Goal: Browse casually: Explore the website without a specific task or goal

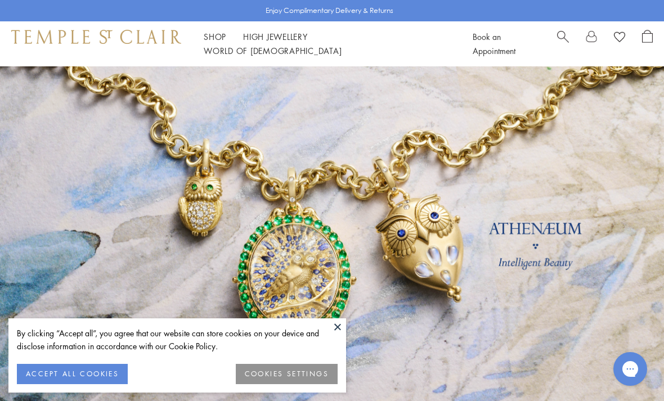
click at [330, 324] on button at bounding box center [337, 327] width 17 height 17
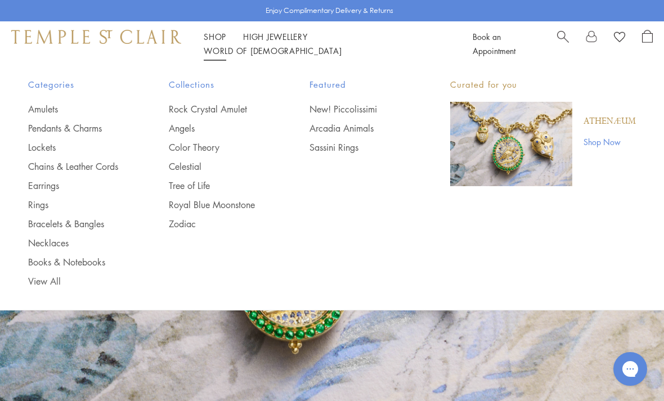
click at [48, 188] on link "Earrings" at bounding box center [76, 186] width 96 height 12
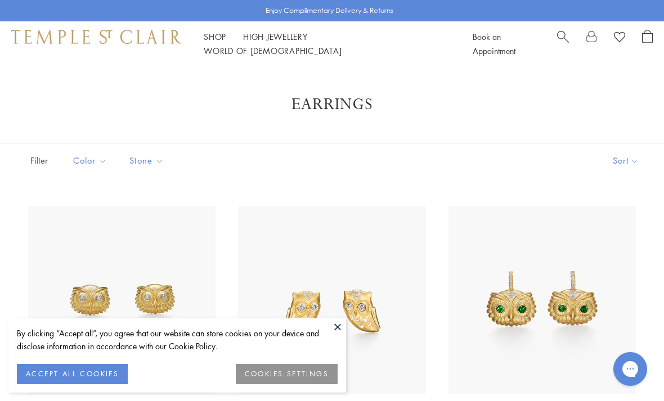
click at [334, 329] on button at bounding box center [337, 327] width 17 height 17
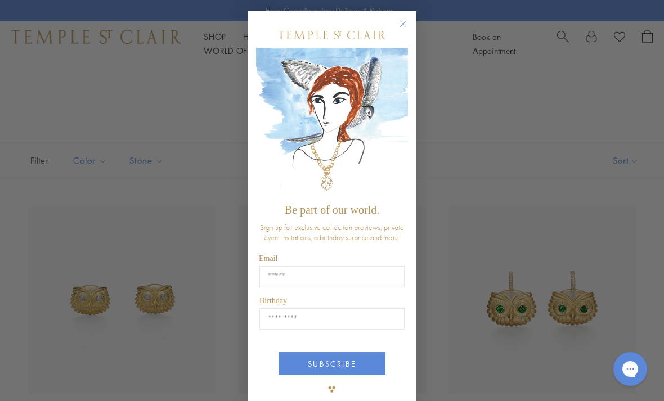
click at [407, 23] on circle "Close dialog" at bounding box center [404, 24] width 14 height 14
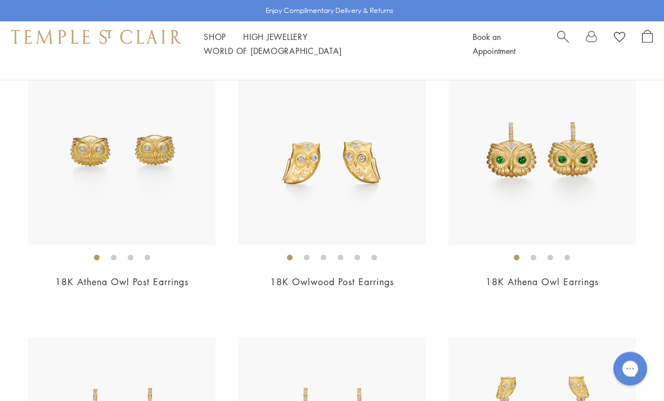
scroll to position [149, 0]
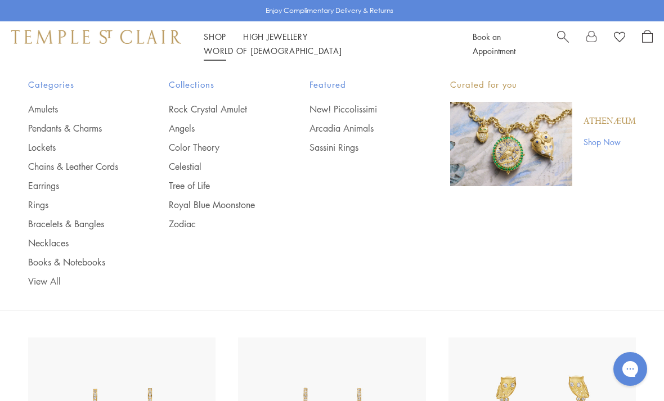
click at [43, 244] on link "Necklaces" at bounding box center [76, 243] width 96 height 12
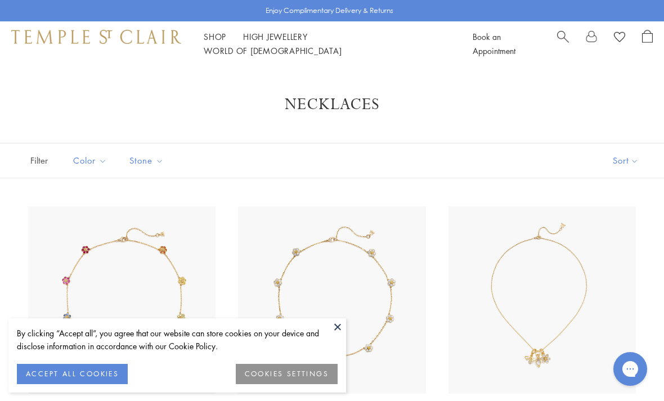
click at [335, 324] on button at bounding box center [337, 327] width 17 height 17
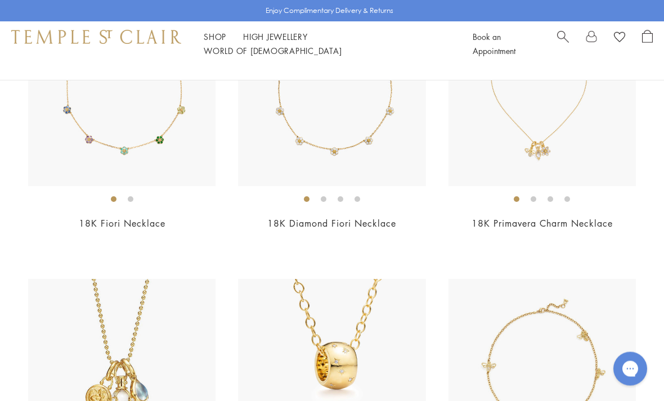
scroll to position [208, 0]
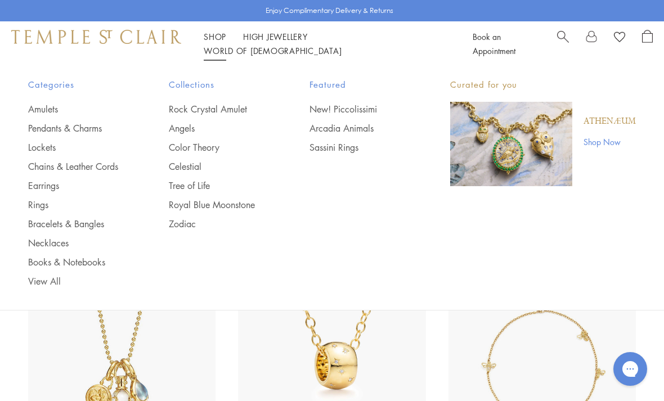
click at [89, 169] on link "Chains & Leather Cords" at bounding box center [76, 166] width 96 height 12
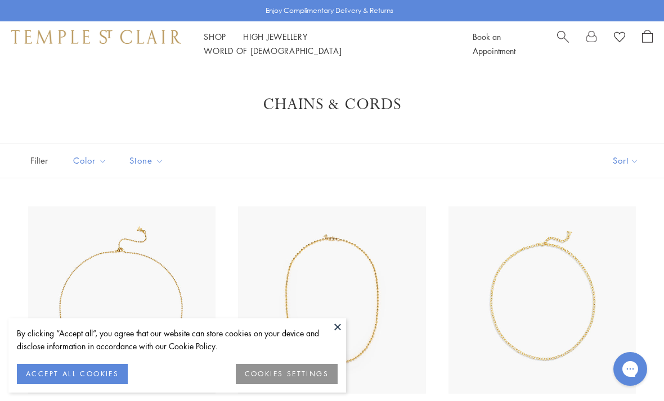
click at [333, 323] on button at bounding box center [337, 327] width 17 height 17
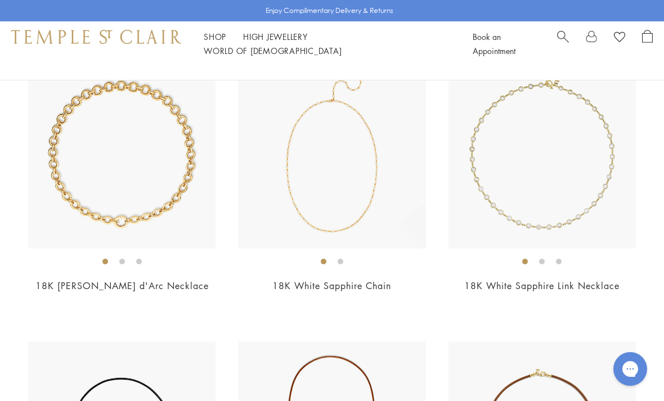
scroll to position [1279, 0]
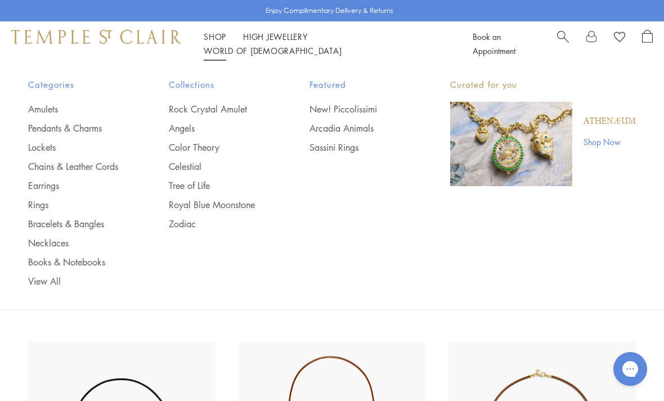
click at [42, 187] on link "Earrings" at bounding box center [76, 186] width 96 height 12
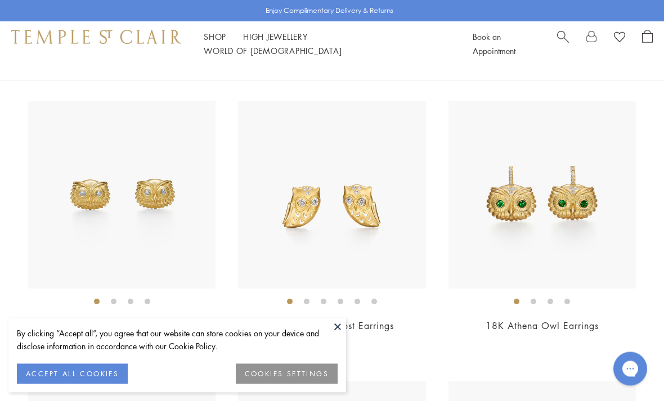
scroll to position [105, 0]
click at [517, 204] on img at bounding box center [542, 194] width 187 height 187
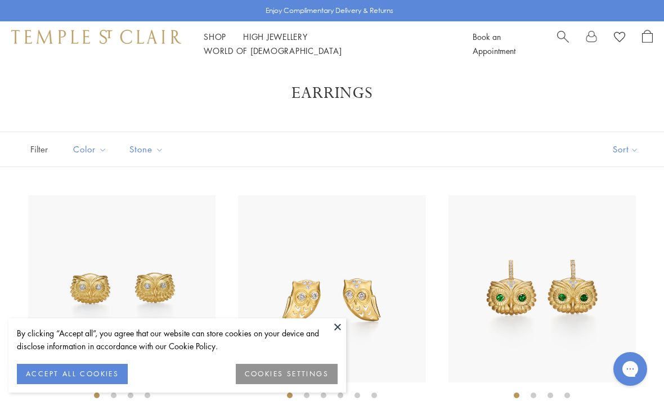
scroll to position [141, 0]
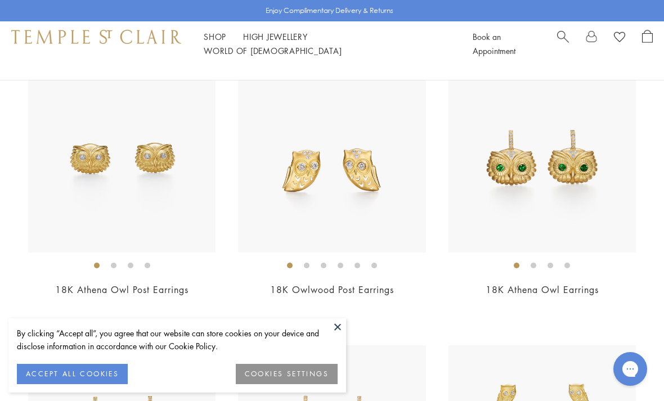
click at [333, 330] on button at bounding box center [337, 327] width 17 height 17
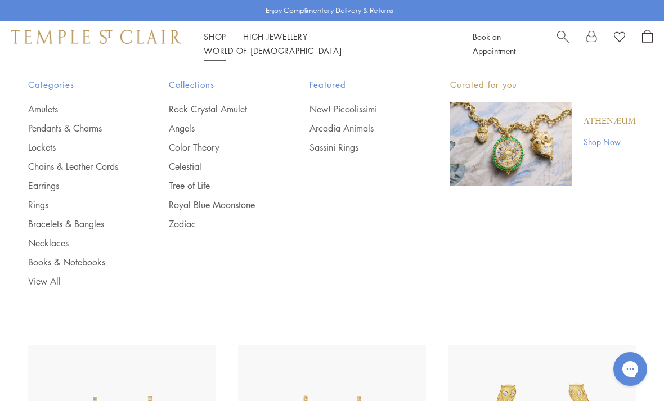
click at [39, 245] on link "Necklaces" at bounding box center [76, 243] width 96 height 12
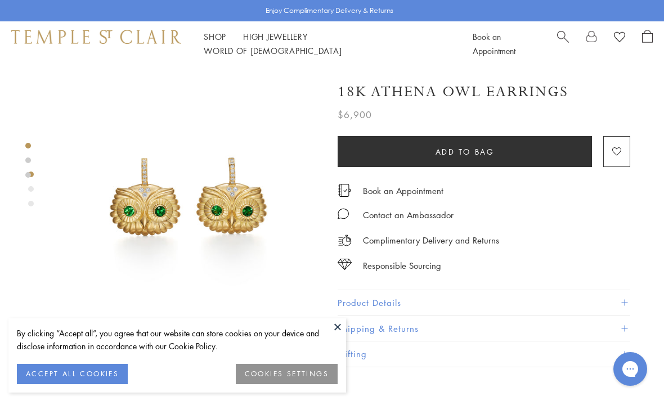
click at [333, 334] on button at bounding box center [337, 327] width 17 height 17
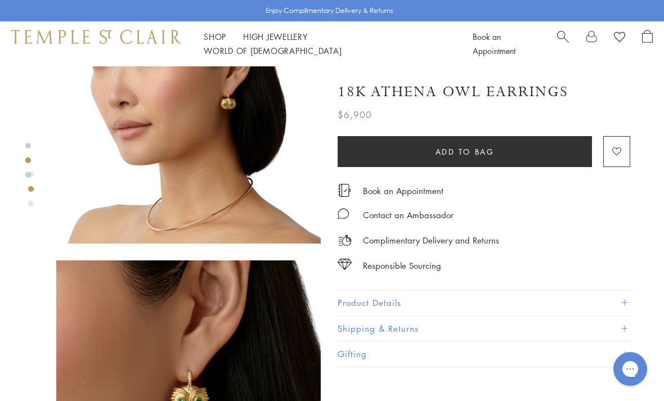
scroll to position [369, 0]
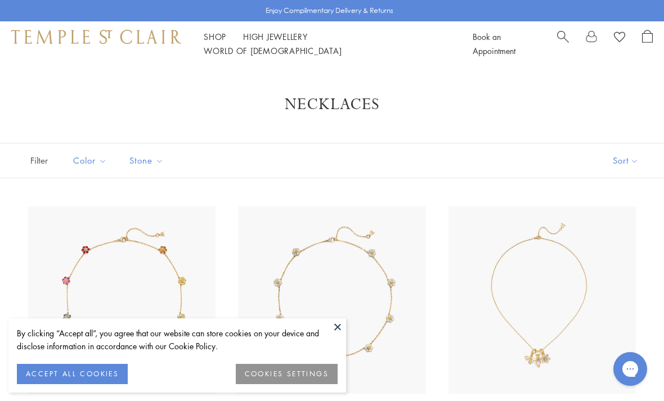
click at [336, 326] on button at bounding box center [337, 327] width 17 height 17
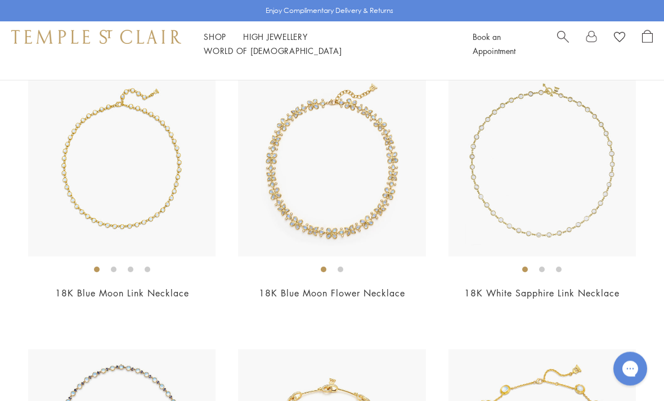
scroll to position [2942, 0]
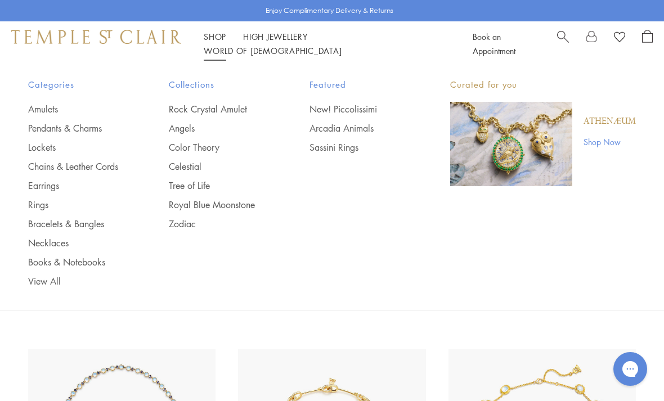
click at [35, 186] on link "Earrings" at bounding box center [76, 186] width 96 height 12
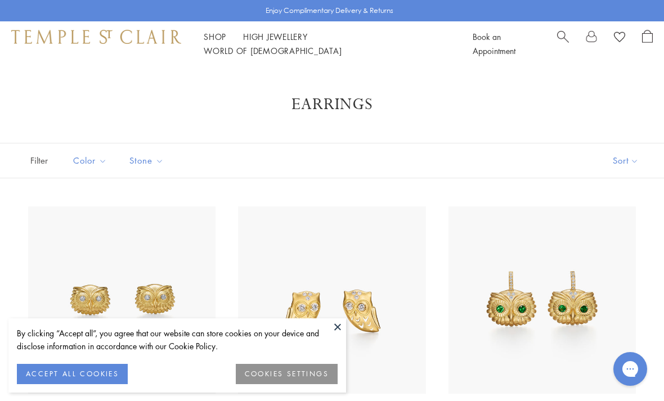
click at [337, 328] on button at bounding box center [337, 327] width 17 height 17
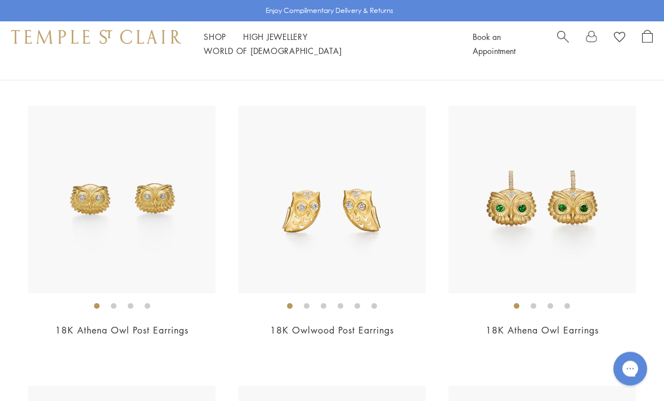
scroll to position [101, 0]
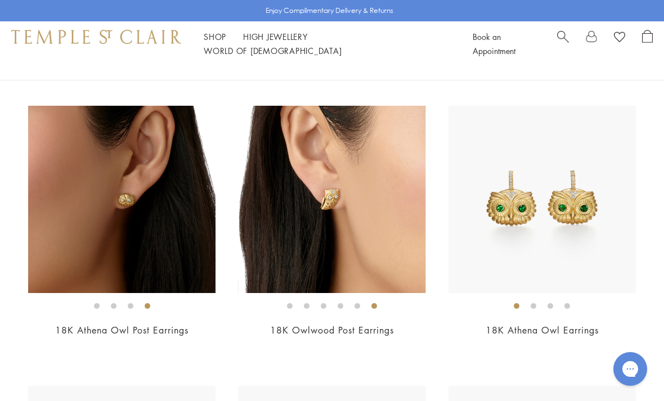
click at [502, 208] on img at bounding box center [542, 199] width 187 height 187
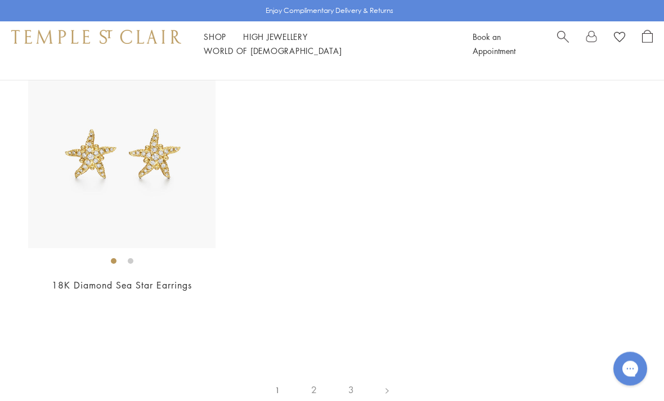
scroll to position [4980, 0]
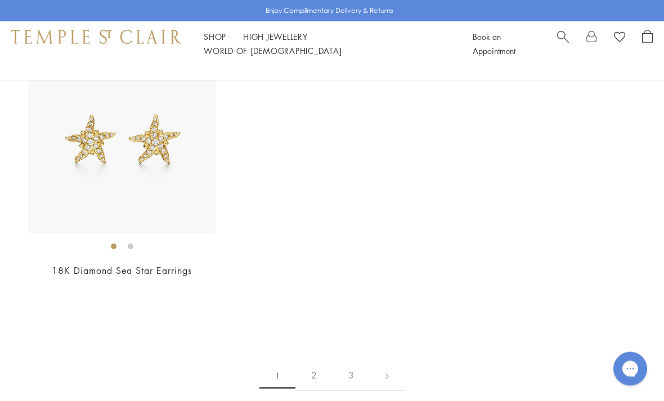
click at [308, 361] on link "2" at bounding box center [314, 376] width 37 height 31
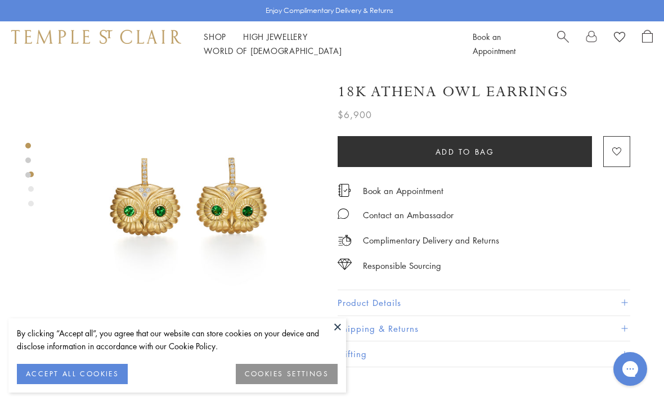
click at [336, 324] on button at bounding box center [337, 327] width 17 height 17
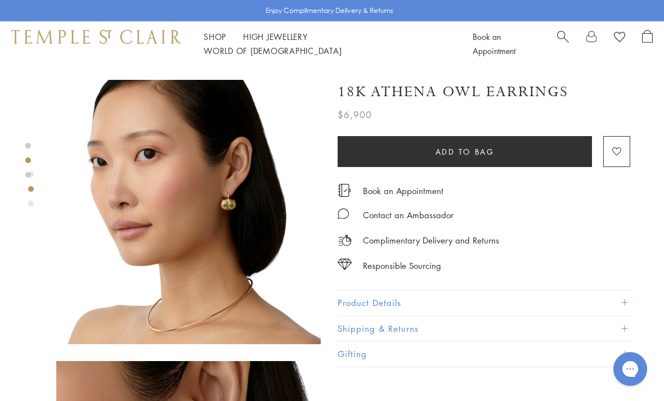
scroll to position [267, 0]
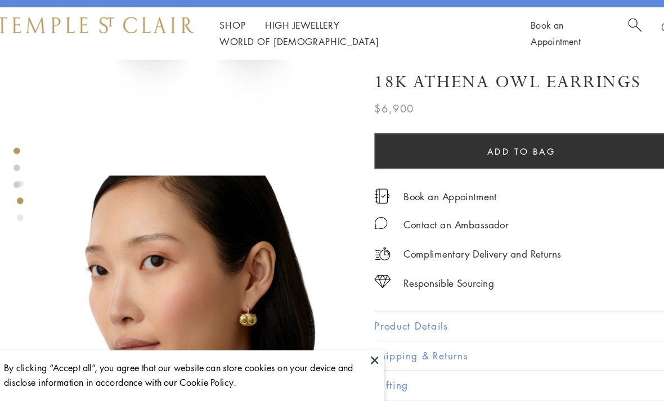
scroll to position [209, 0]
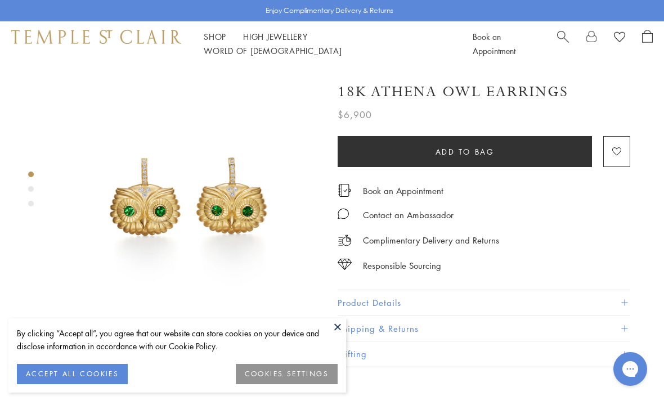
click at [330, 332] on button at bounding box center [337, 327] width 17 height 17
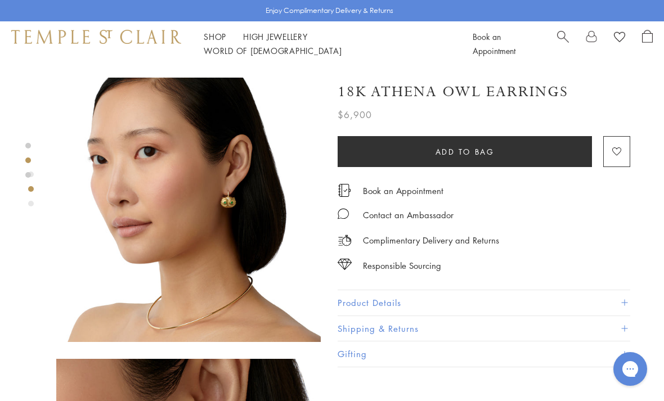
scroll to position [274, 0]
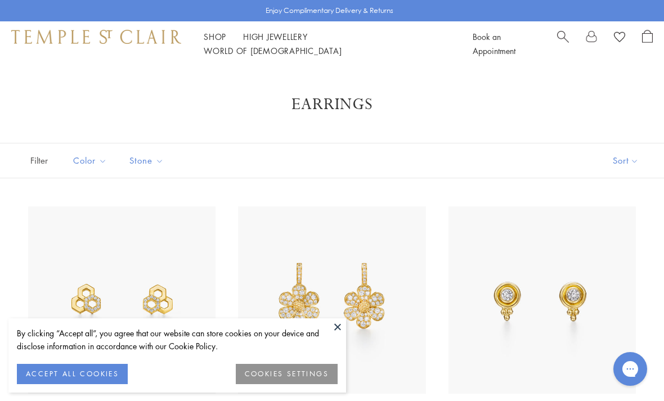
click at [333, 328] on button at bounding box center [337, 327] width 17 height 17
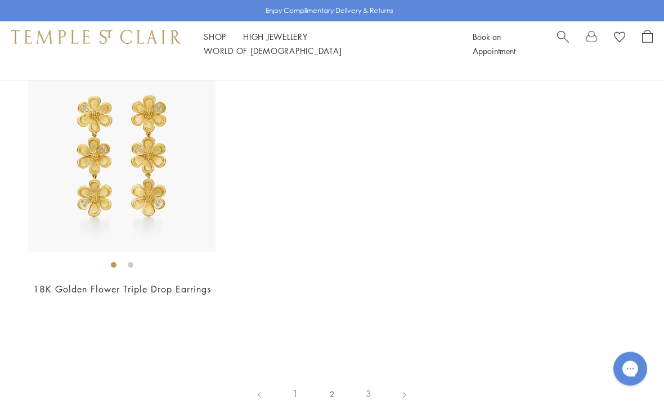
scroll to position [4732, 0]
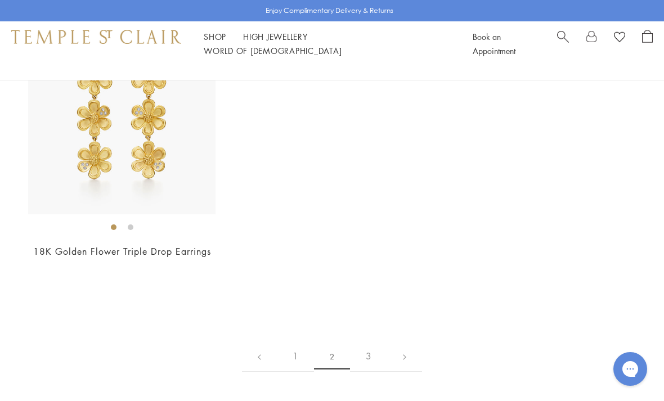
click at [368, 342] on link "3" at bounding box center [368, 356] width 37 height 31
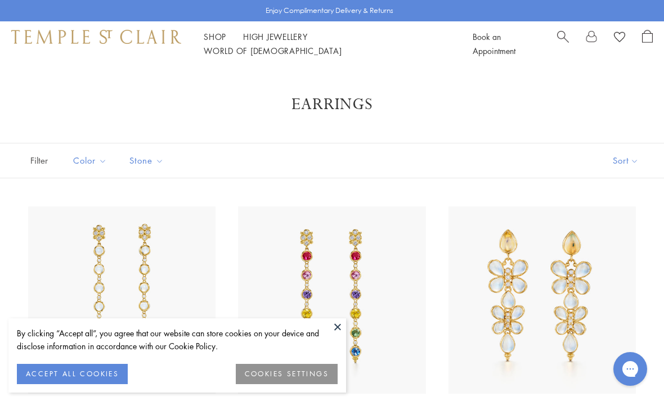
click at [337, 330] on button at bounding box center [337, 327] width 17 height 17
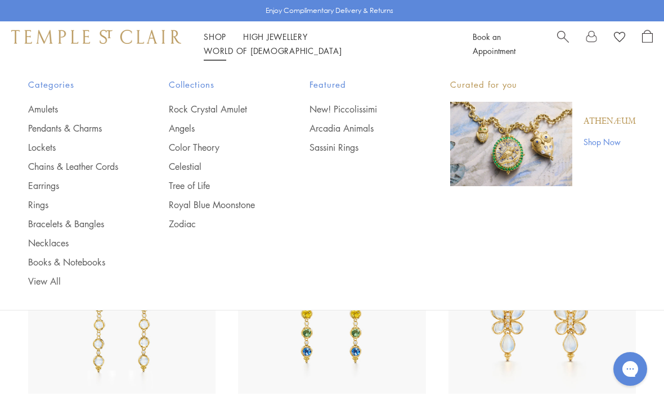
click at [88, 126] on link "Pendants & Charms" at bounding box center [76, 128] width 96 height 12
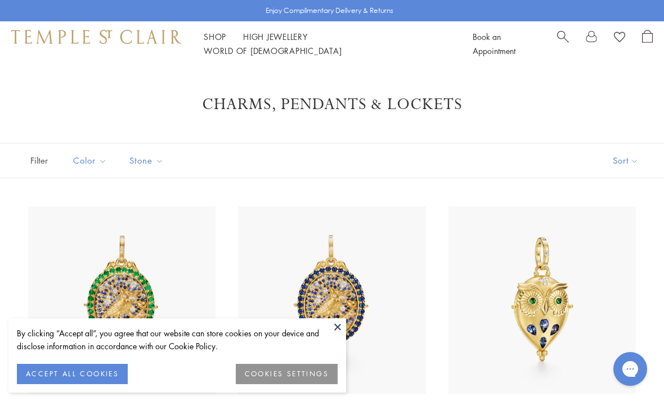
click at [337, 330] on button at bounding box center [337, 327] width 17 height 17
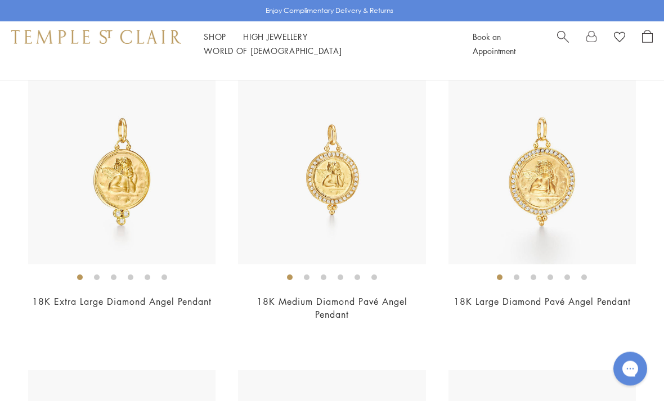
scroll to position [1825, 0]
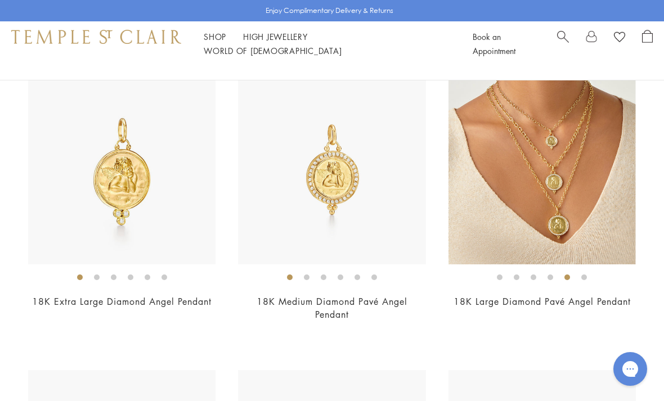
click at [520, 178] on img at bounding box center [542, 170] width 187 height 187
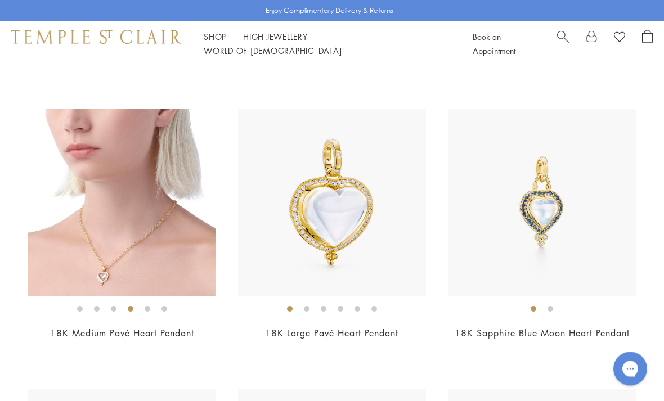
scroll to position [3222, 0]
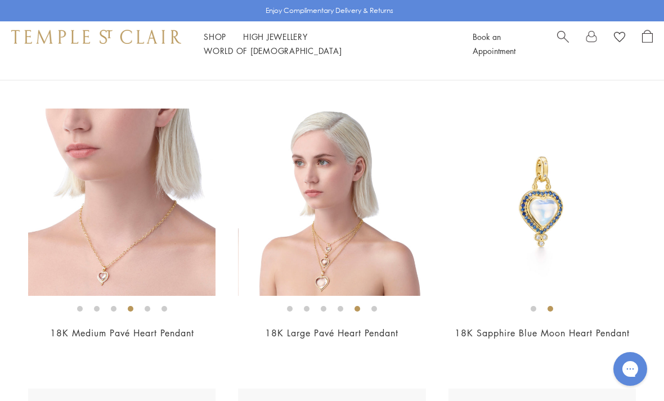
click at [303, 223] on img at bounding box center [331, 202] width 187 height 187
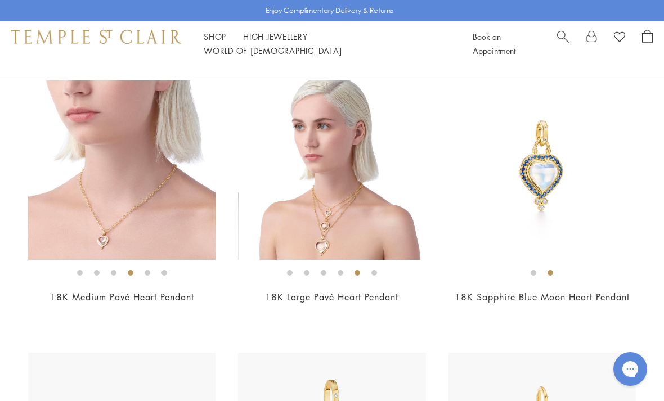
click at [526, 169] on img at bounding box center [542, 166] width 187 height 187
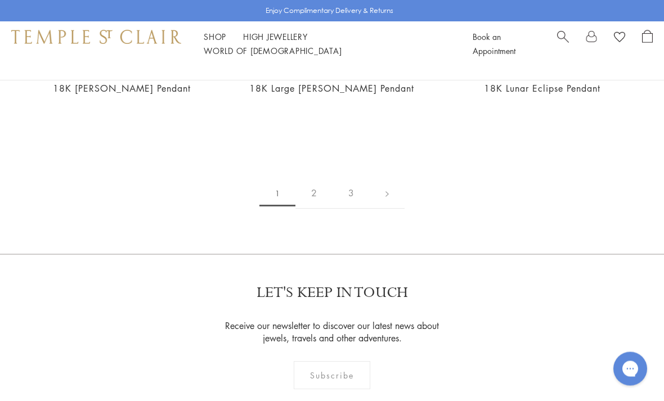
scroll to position [6244, 0]
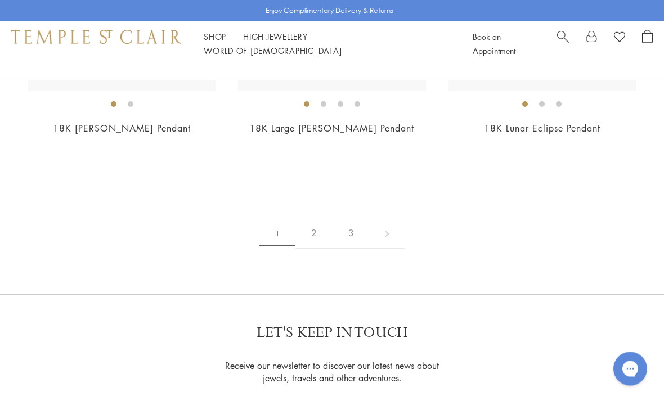
click at [311, 223] on link "2" at bounding box center [314, 233] width 37 height 31
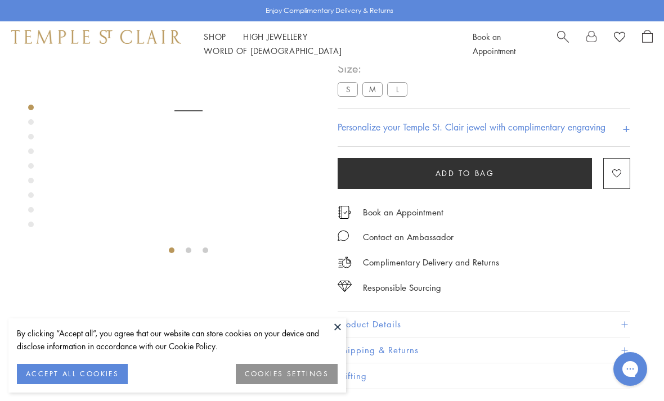
scroll to position [66, 0]
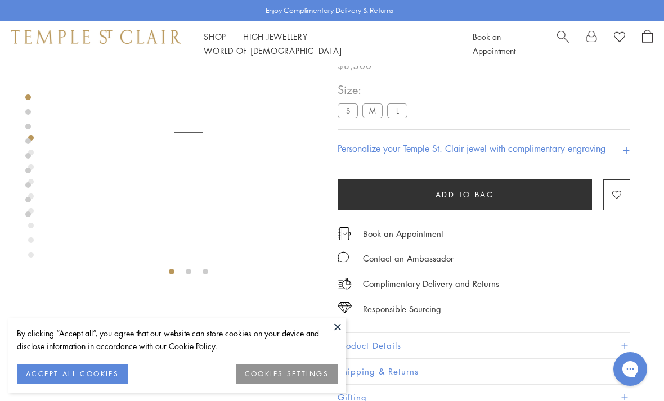
click at [336, 321] on button at bounding box center [337, 327] width 17 height 17
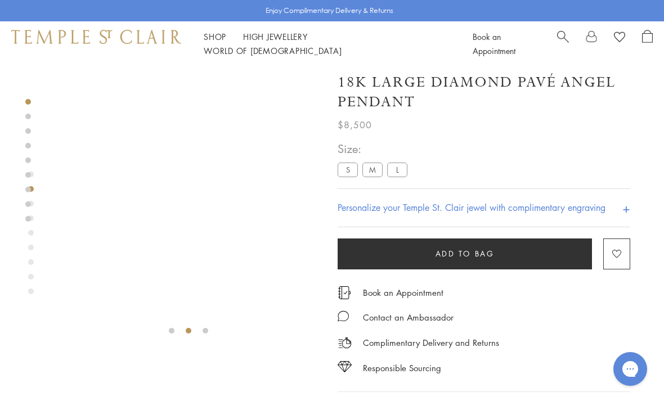
scroll to position [0, 0]
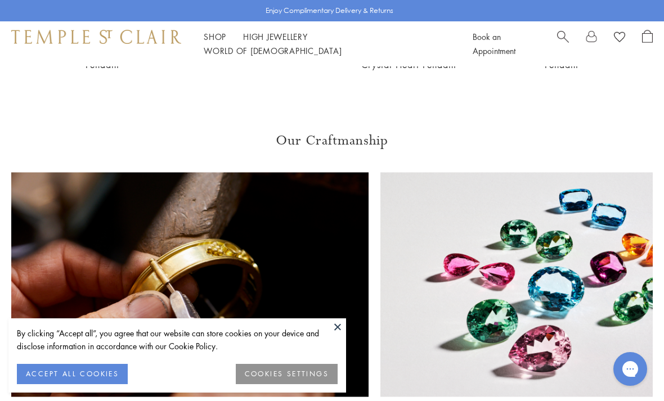
scroll to position [66, 0]
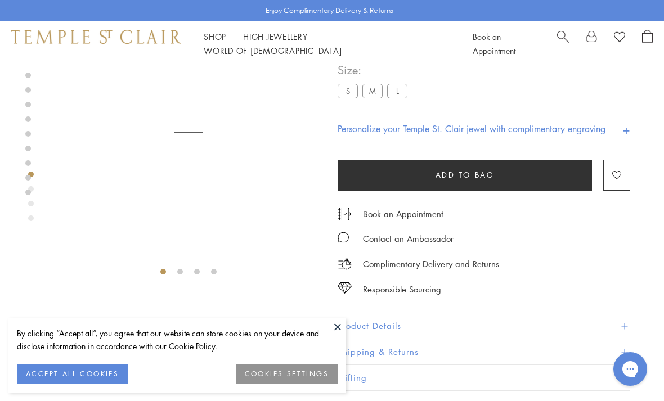
click at [336, 325] on button at bounding box center [337, 327] width 17 height 17
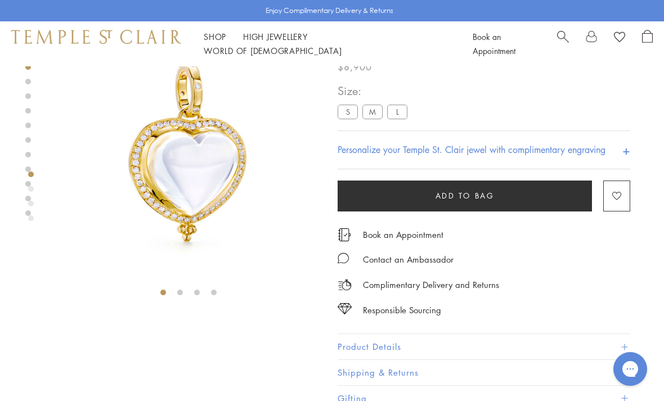
scroll to position [42, 0]
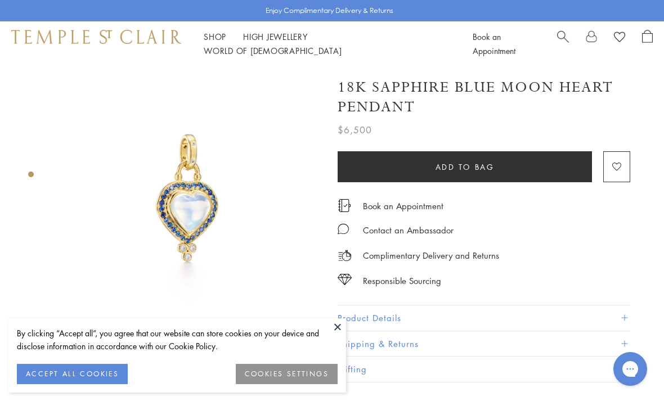
click at [337, 321] on button at bounding box center [337, 327] width 17 height 17
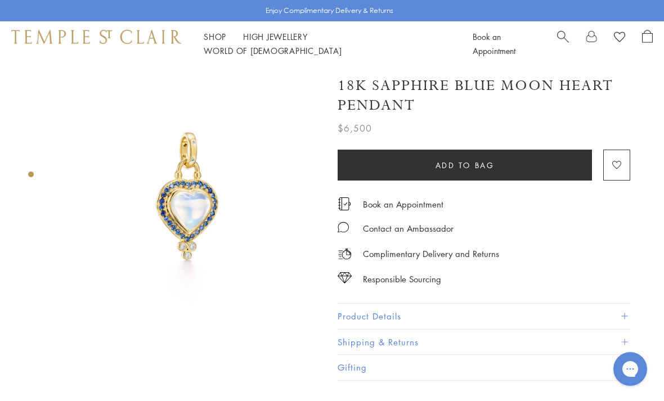
scroll to position [29, 0]
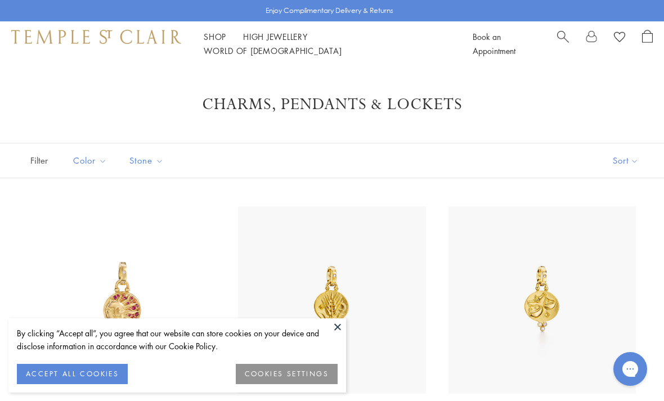
click at [333, 329] on button at bounding box center [337, 327] width 17 height 17
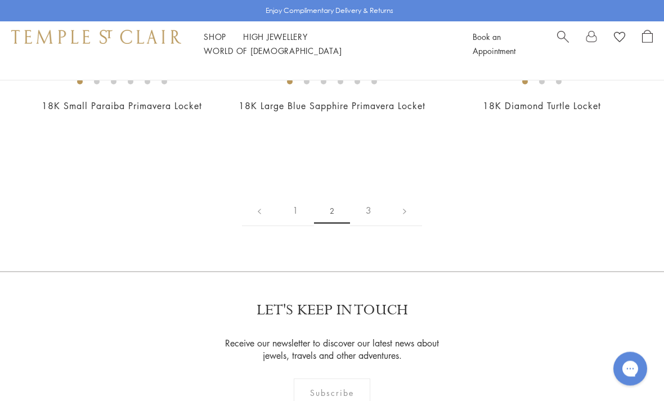
scroll to position [5374, 0]
click at [364, 226] on link "3" at bounding box center [368, 210] width 37 height 31
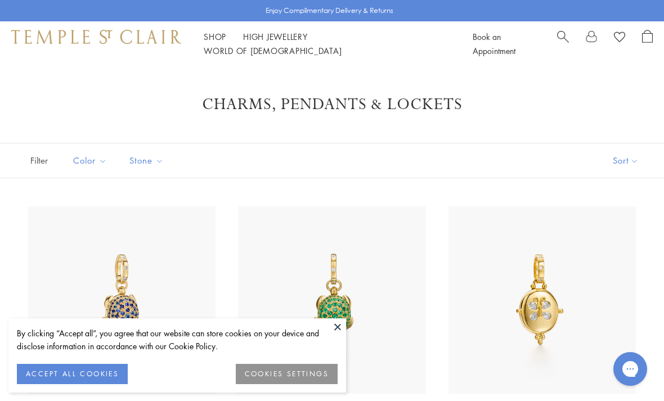
click at [335, 326] on button at bounding box center [337, 327] width 17 height 17
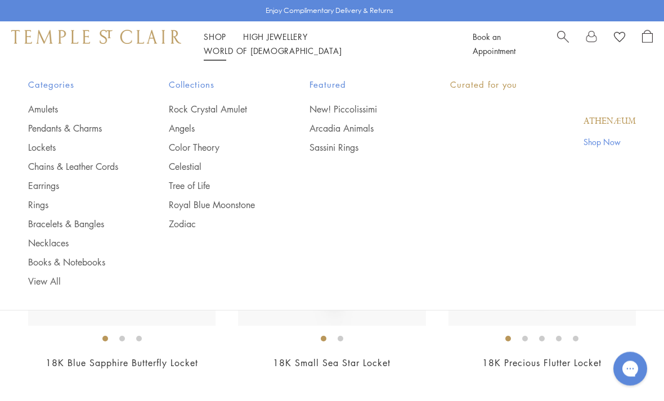
scroll to position [348, 0]
click at [219, 42] on link "Shop Shop" at bounding box center [215, 36] width 23 height 11
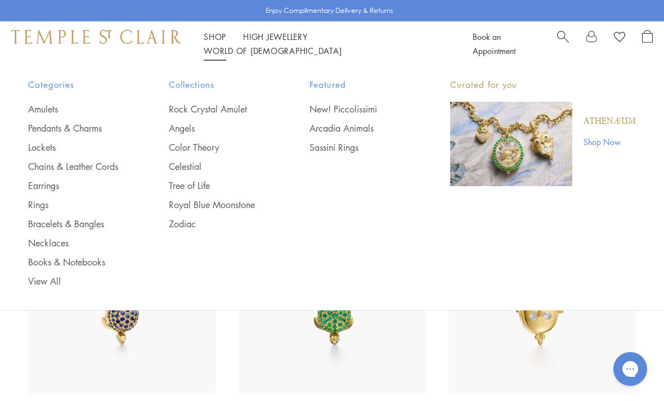
click at [33, 181] on link "Earrings" at bounding box center [76, 186] width 96 height 12
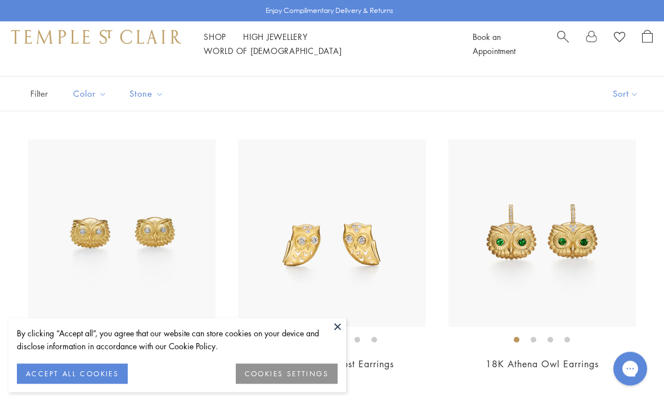
scroll to position [69, 0]
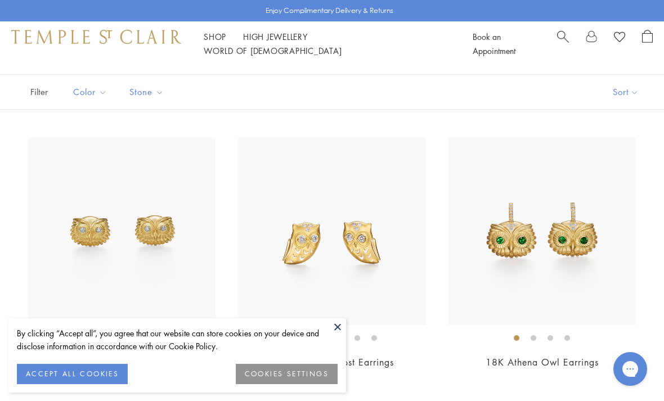
click at [492, 234] on img at bounding box center [542, 231] width 187 height 187
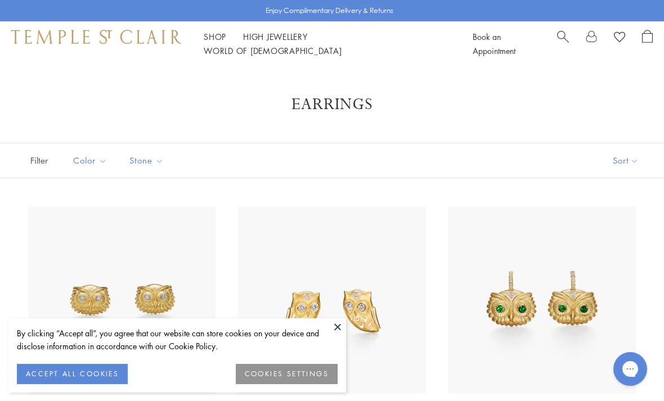
scroll to position [105, 0]
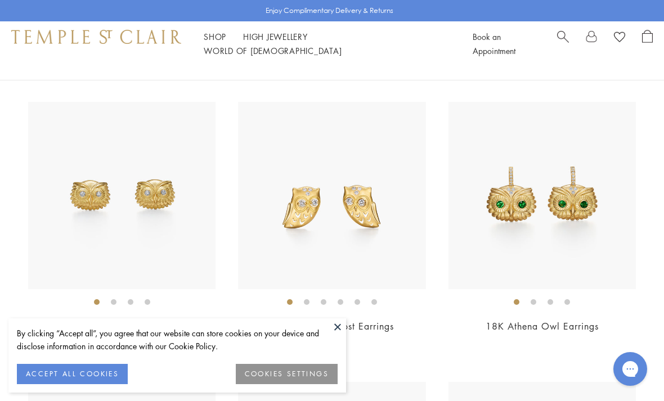
click at [341, 324] on button at bounding box center [337, 327] width 17 height 17
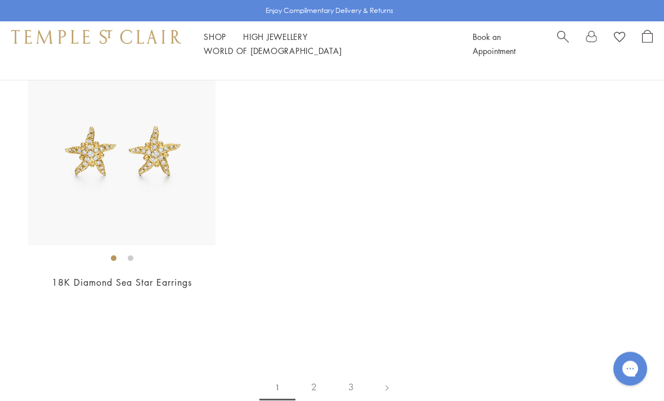
scroll to position [4969, 0]
click at [308, 371] on link "2" at bounding box center [314, 386] width 37 height 31
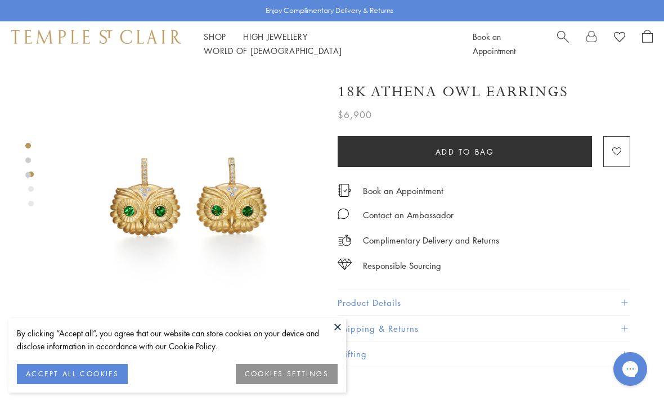
click at [332, 325] on button at bounding box center [337, 327] width 17 height 17
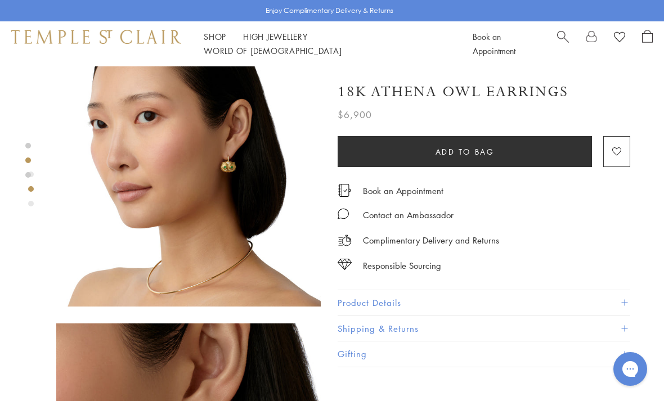
scroll to position [307, 0]
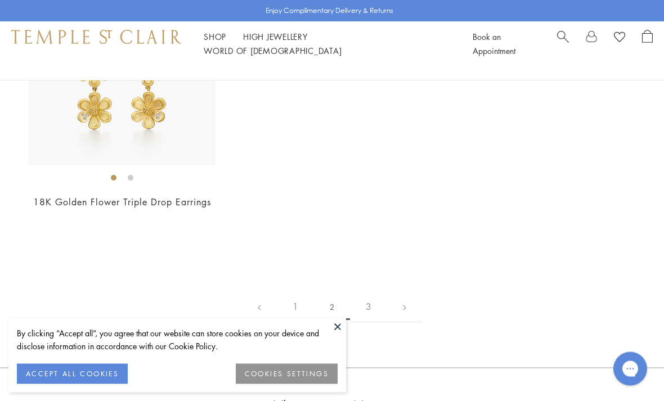
scroll to position [4782, 0]
click at [368, 297] on link "3" at bounding box center [368, 307] width 37 height 31
